Goal: Task Accomplishment & Management: Manage account settings

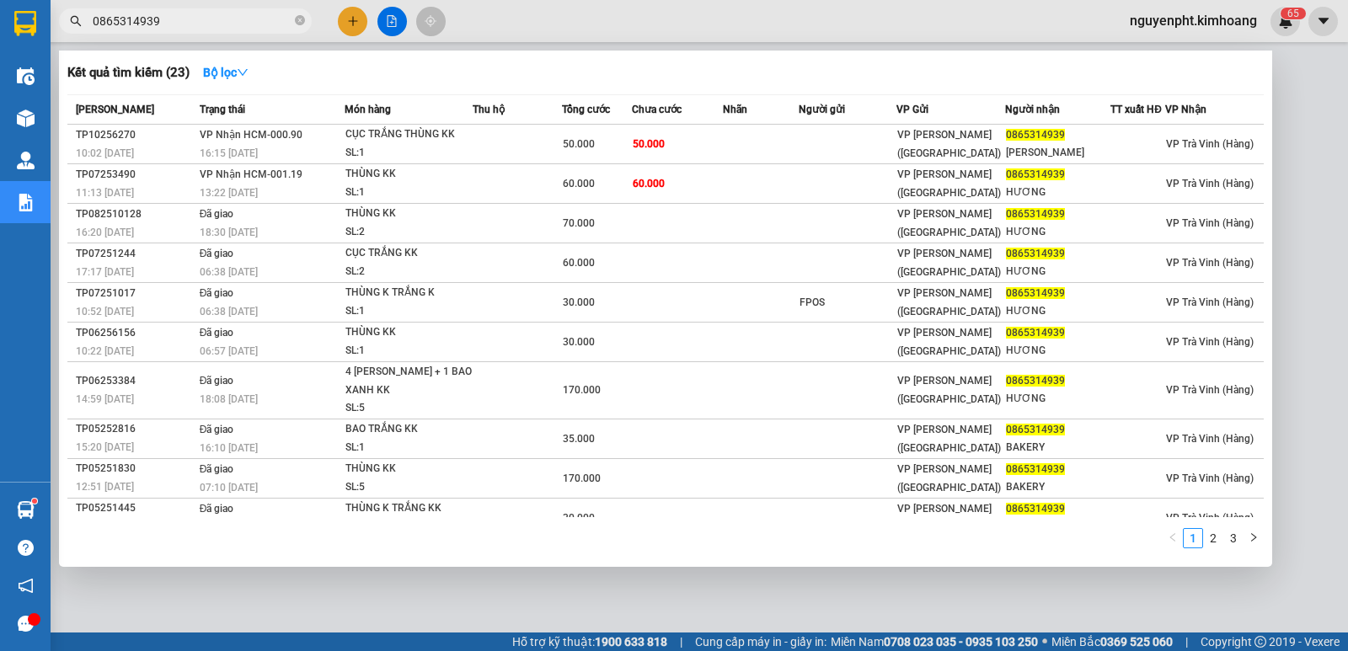
click at [511, 579] on div at bounding box center [674, 325] width 1348 height 651
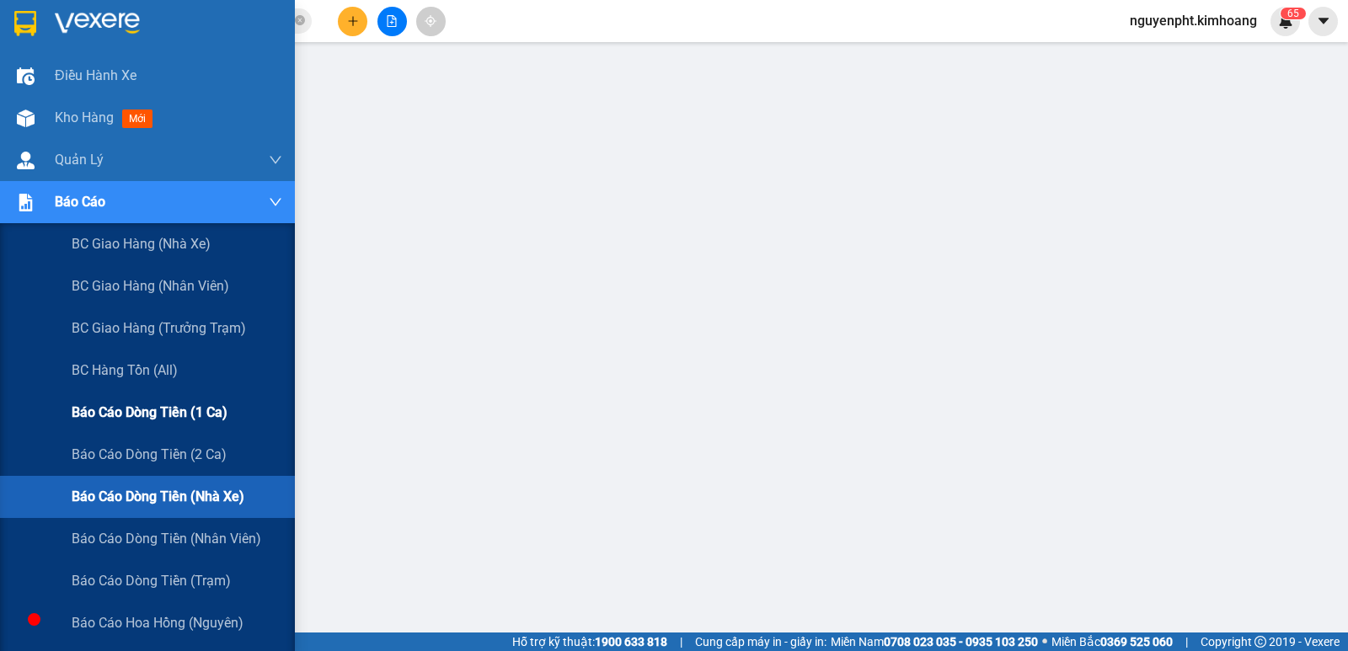
click at [147, 411] on span "Báo cáo dòng tiền (1 ca)" at bounding box center [150, 412] width 156 height 21
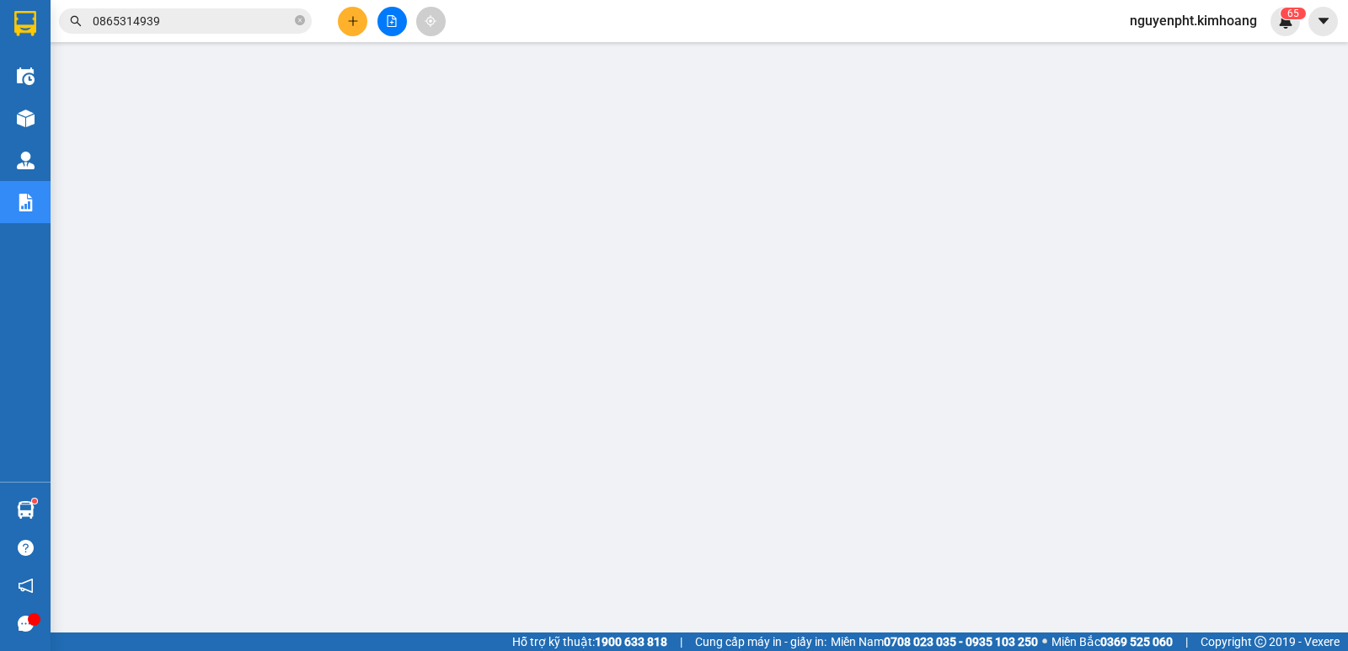
click at [1191, 19] on span "nguyenpht.kimhoang" at bounding box center [1194, 20] width 154 height 21
click at [1166, 54] on span "Đăng xuất" at bounding box center [1199, 52] width 121 height 19
